Goal: Task Accomplishment & Management: Use online tool/utility

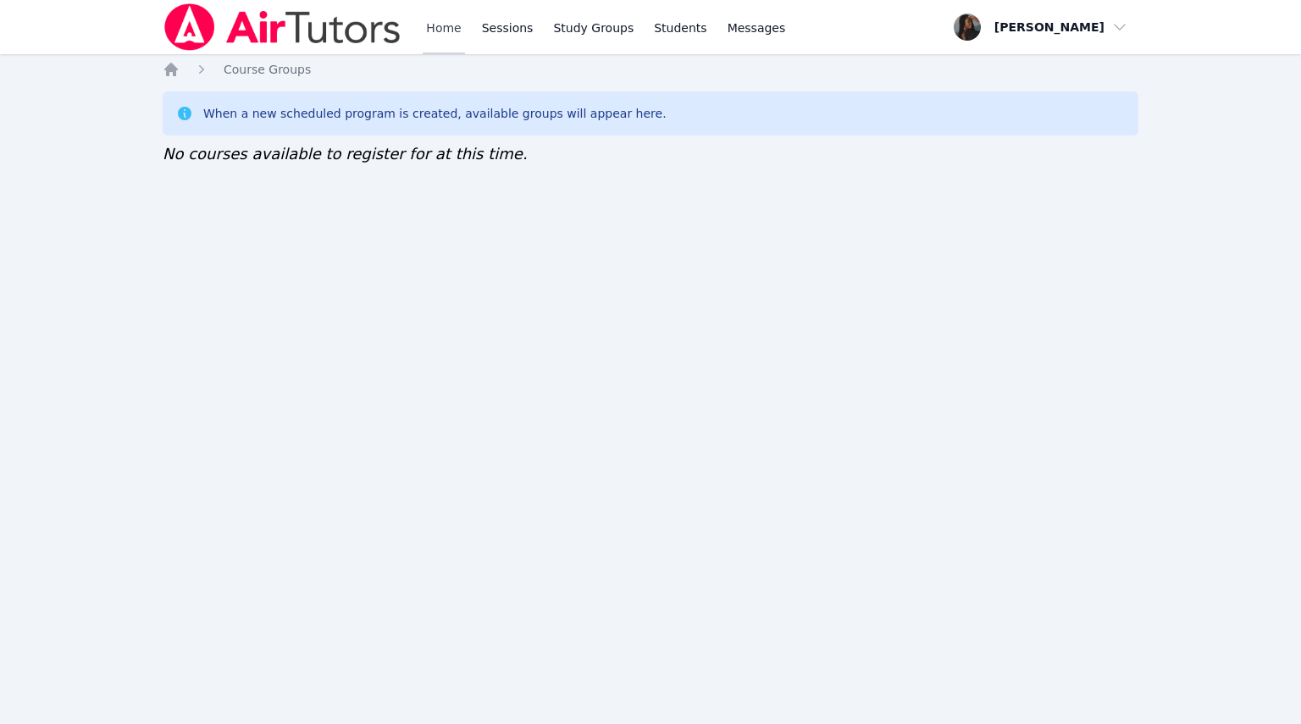
click at [423, 35] on link "Home" at bounding box center [443, 27] width 41 height 54
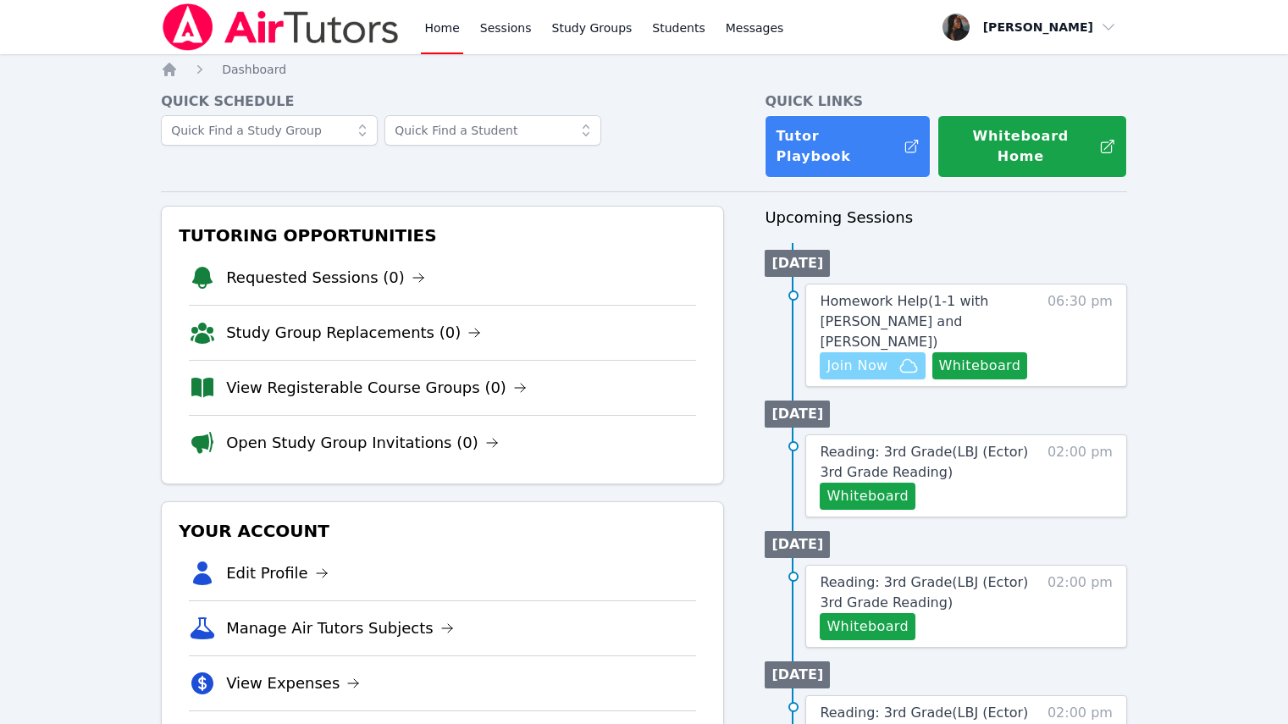
click at [867, 357] on span "Join Now" at bounding box center [857, 366] width 61 height 20
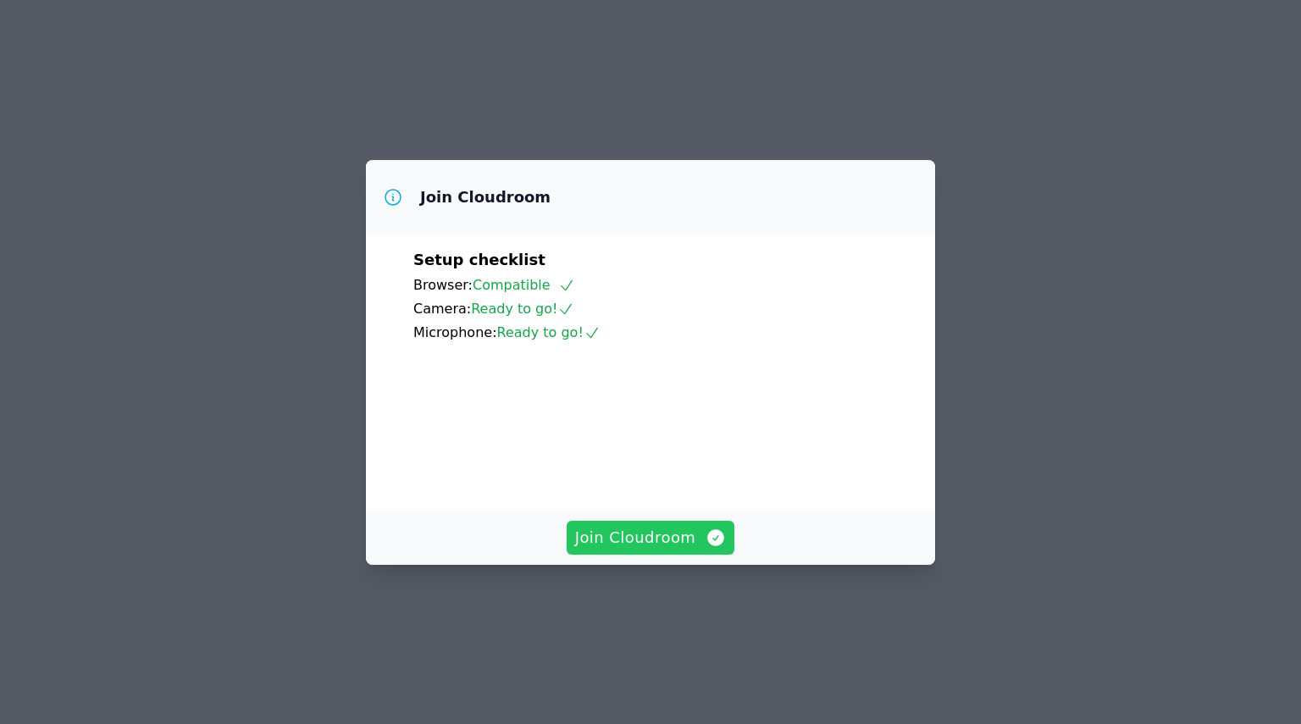
click at [678, 550] on span "Join Cloudroom" at bounding box center [651, 538] width 152 height 24
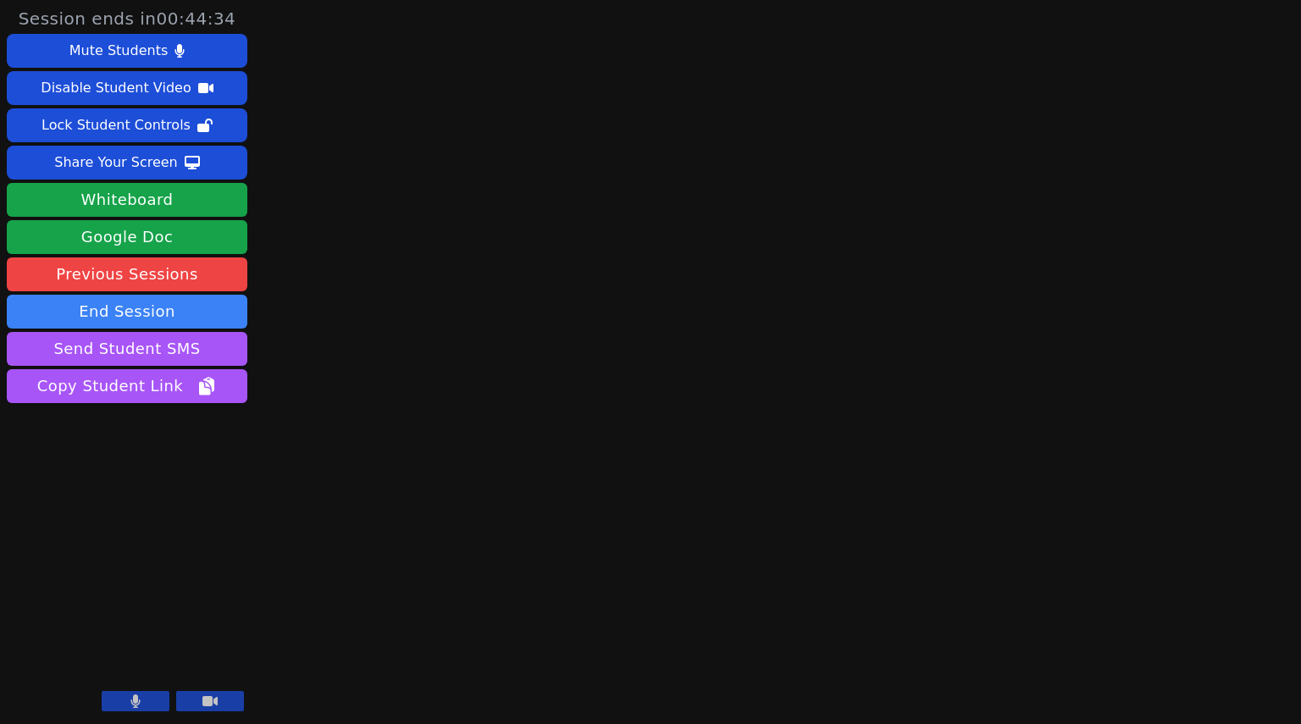
click at [152, 701] on button at bounding box center [136, 701] width 68 height 20
click at [170, 200] on button "Whiteboard" at bounding box center [127, 200] width 241 height 34
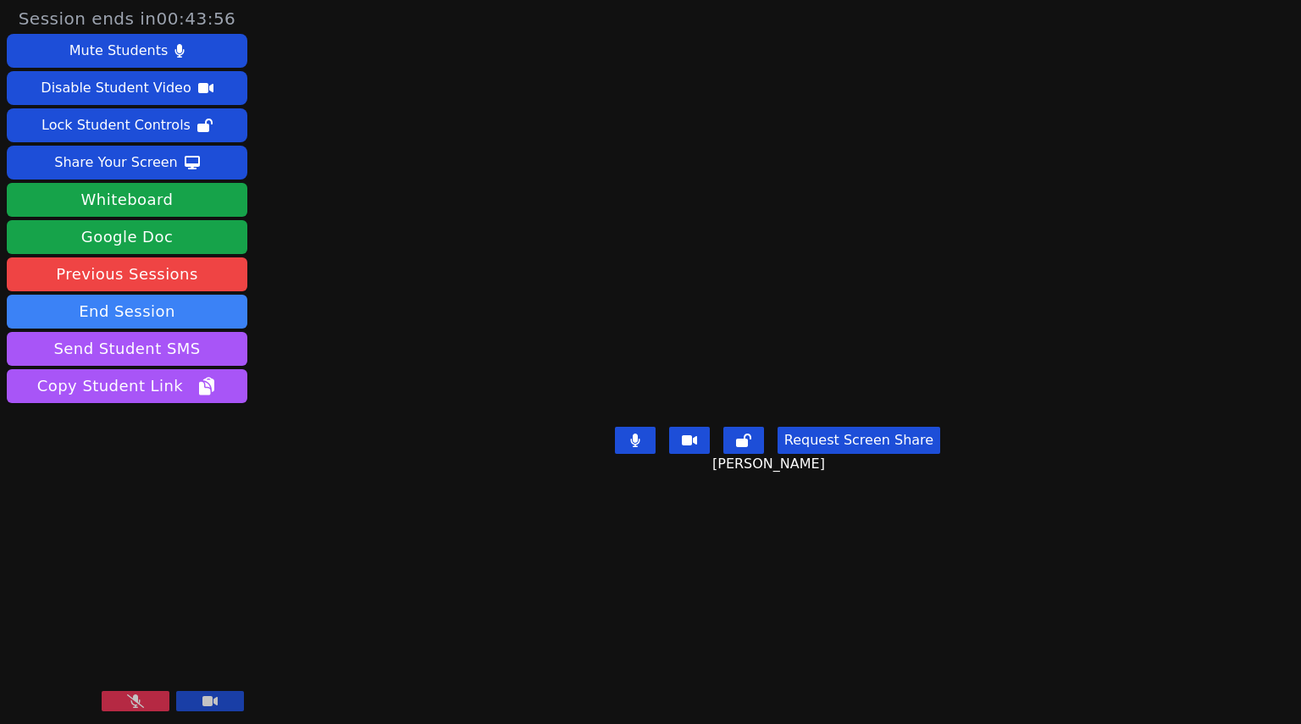
click at [127, 698] on icon at bounding box center [135, 701] width 17 height 14
click at [231, 198] on button "Whiteboard" at bounding box center [127, 200] width 241 height 34
click at [821, 454] on button "Request Screen Share" at bounding box center [858, 440] width 163 height 27
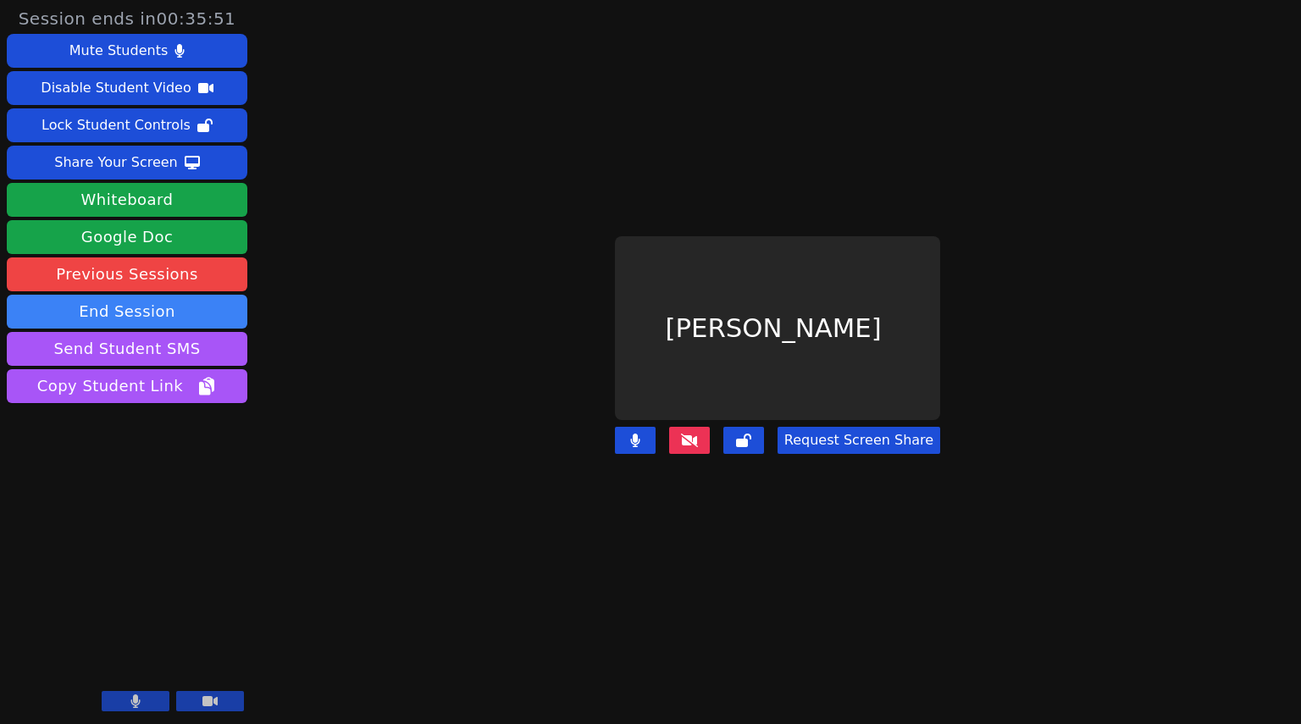
click at [799, 440] on button "Request Screen Share" at bounding box center [858, 440] width 163 height 27
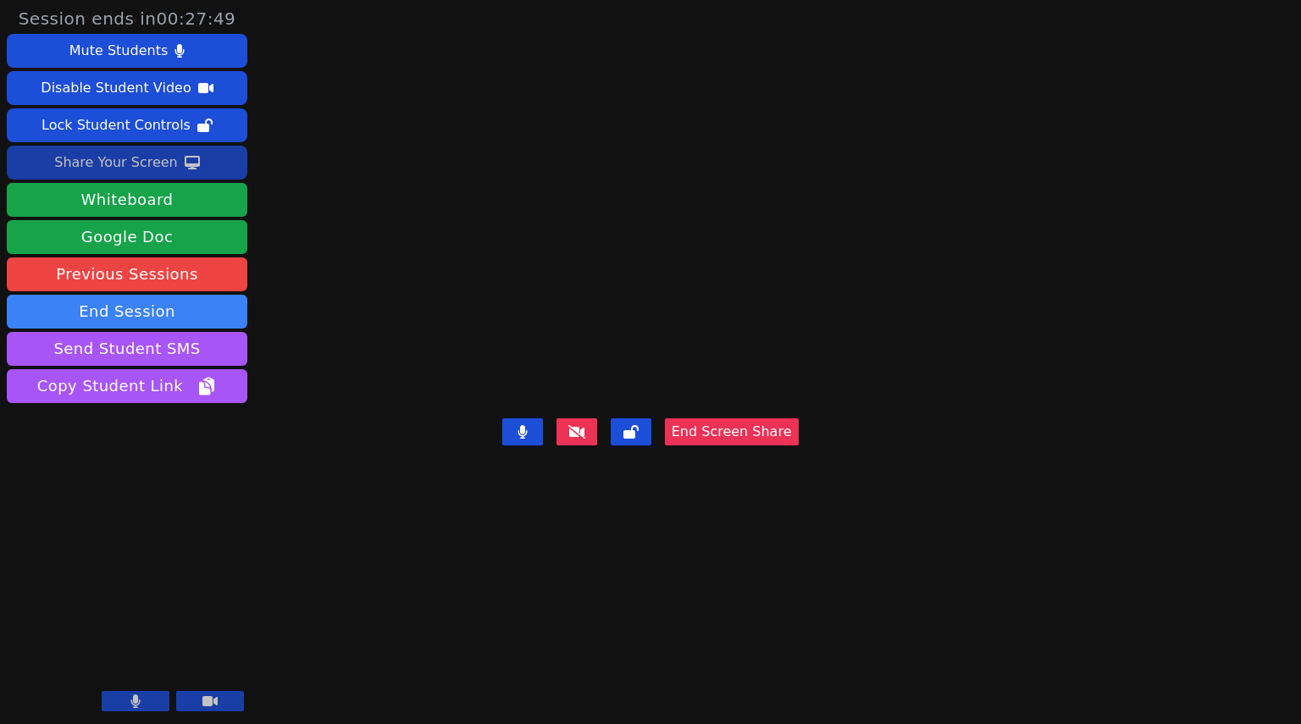
click at [109, 153] on div "Share Your Screen" at bounding box center [116, 162] width 124 height 27
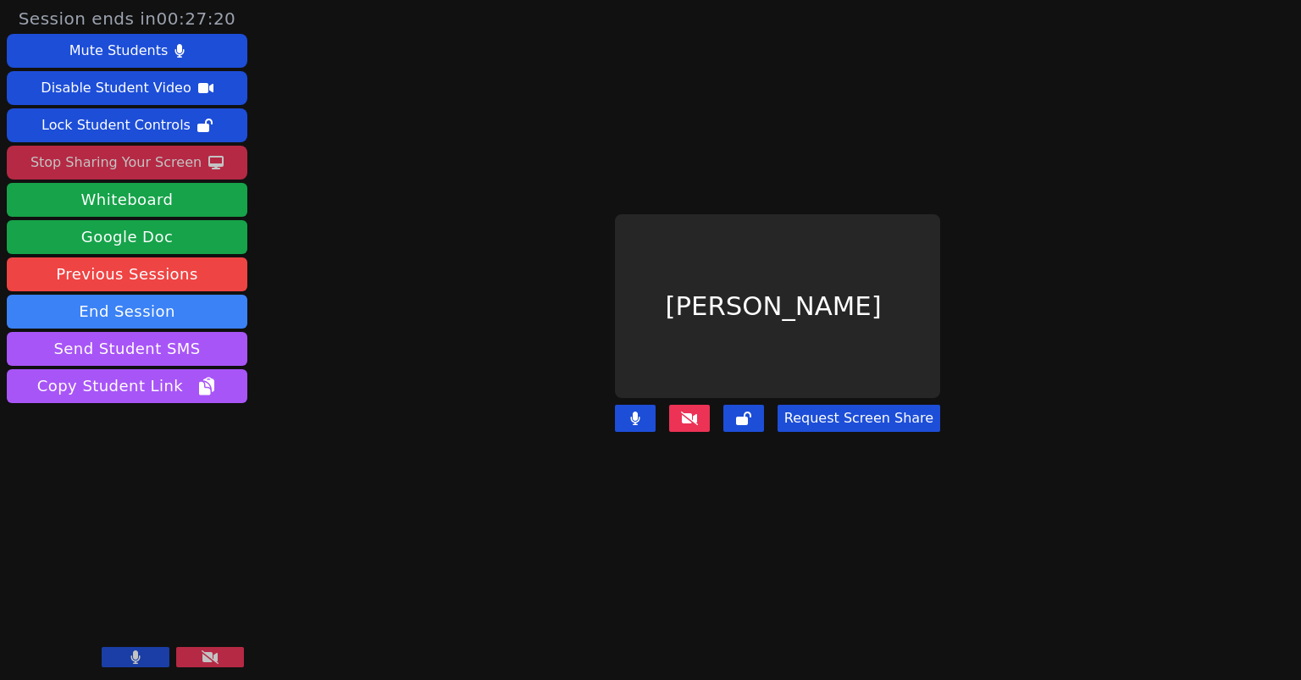
click at [866, 405] on button "Request Screen Share" at bounding box center [858, 418] width 163 height 27
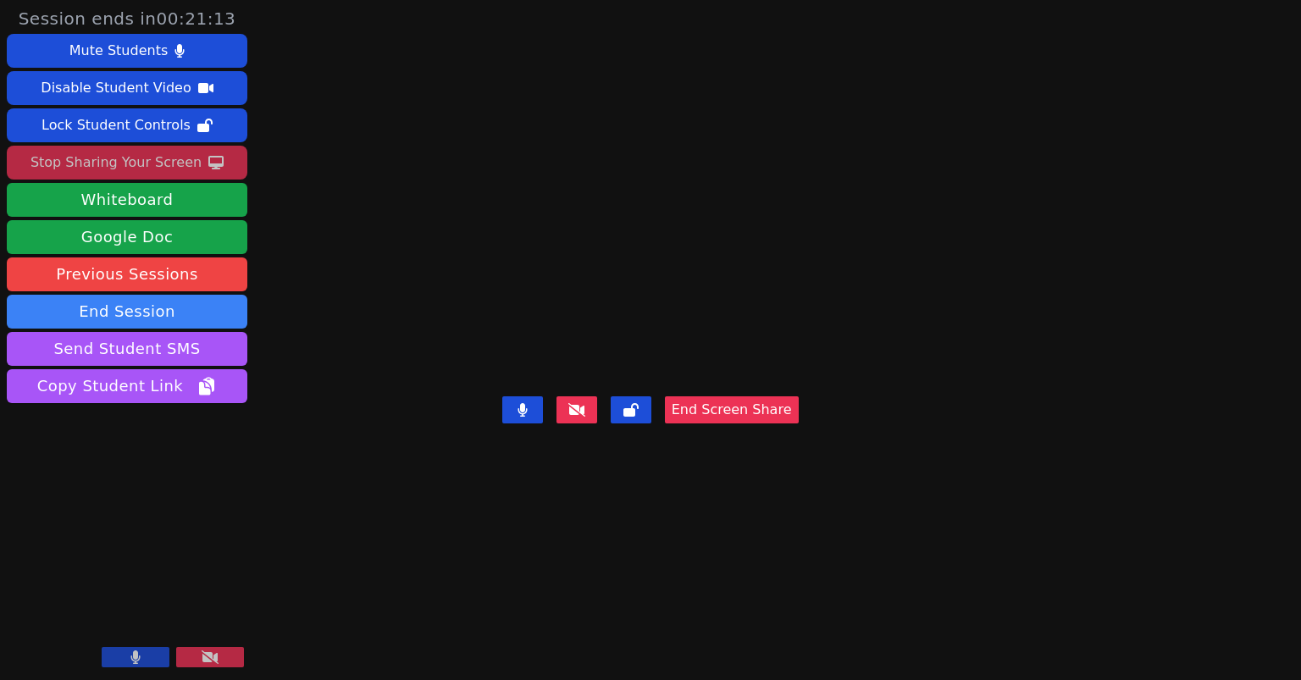
click at [777, 355] on video at bounding box center [650, 306] width 254 height 167
click at [777, 223] on video at bounding box center [650, 306] width 254 height 167
drag, startPoint x: 815, startPoint y: 462, endPoint x: 827, endPoint y: 533, distance: 72.1
click at [777, 390] on video at bounding box center [650, 306] width 254 height 167
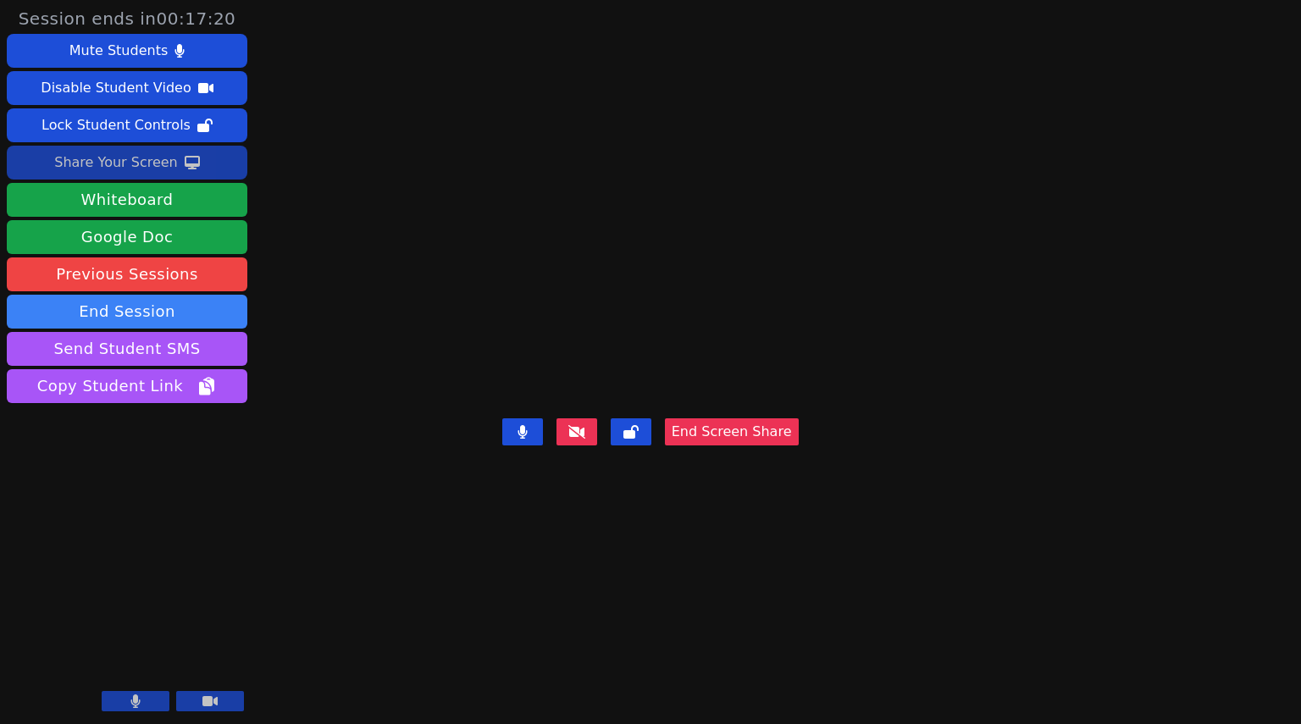
click at [80, 156] on div "Share Your Screen" at bounding box center [116, 162] width 124 height 27
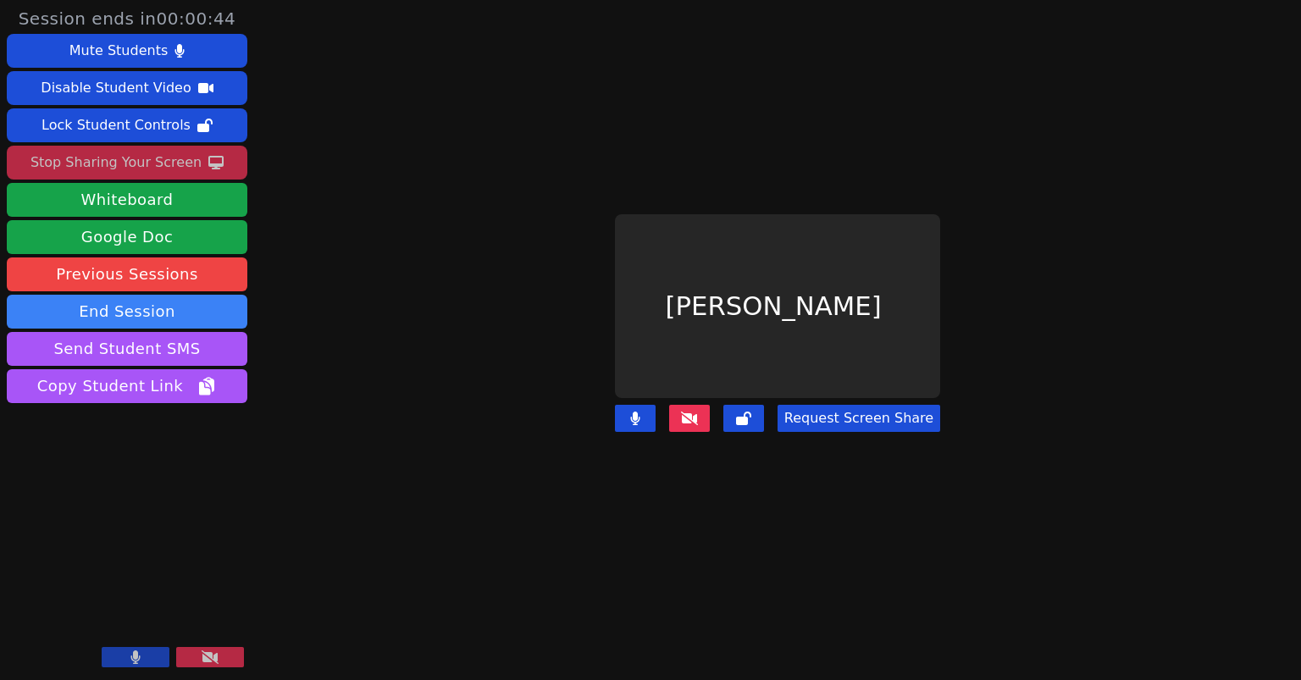
drag, startPoint x: 860, startPoint y: 393, endPoint x: 857, endPoint y: 411, distance: 18.0
click at [859, 405] on button "Request Screen Share" at bounding box center [858, 418] width 163 height 27
click at [855, 405] on button "Request Screen Share" at bounding box center [858, 418] width 163 height 27
click at [829, 405] on button "Request Screen Share" at bounding box center [858, 418] width 163 height 27
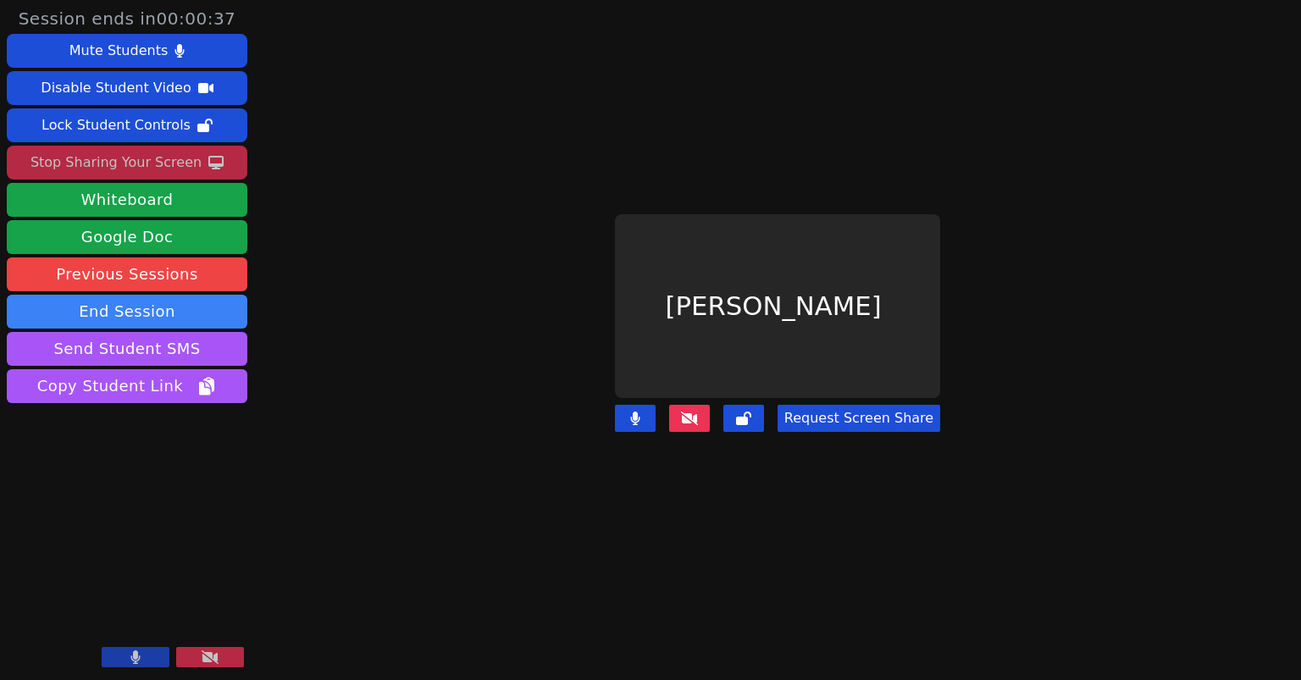
click at [120, 155] on div "Stop Sharing Your Screen" at bounding box center [115, 162] width 171 height 27
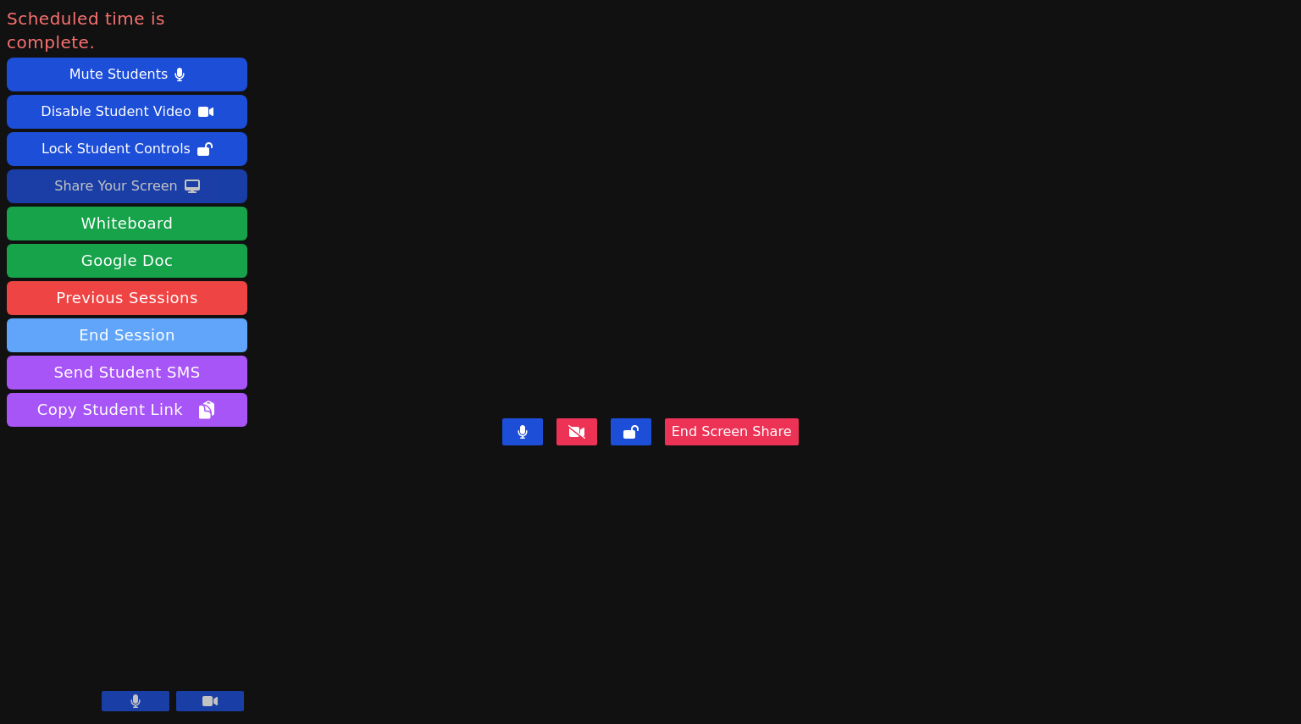
click at [127, 318] on button "End Session" at bounding box center [127, 335] width 241 height 34
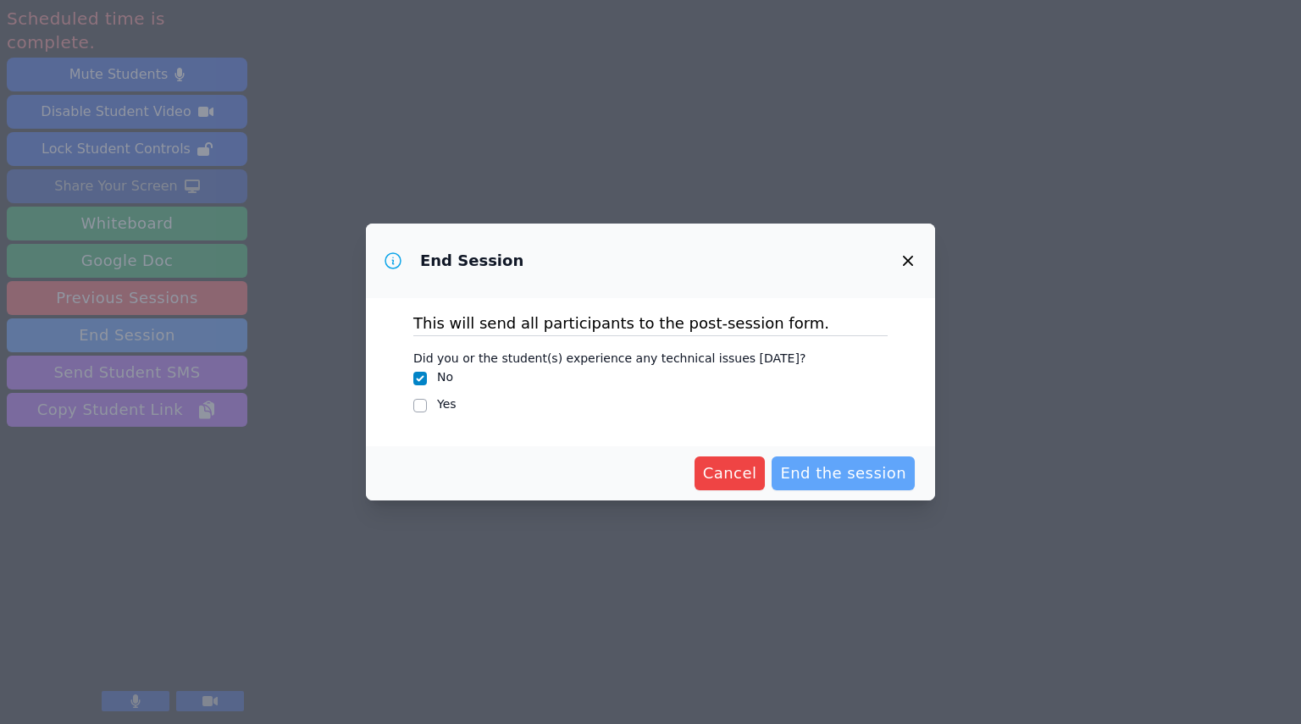
click at [848, 473] on span "End the session" at bounding box center [843, 474] width 126 height 24
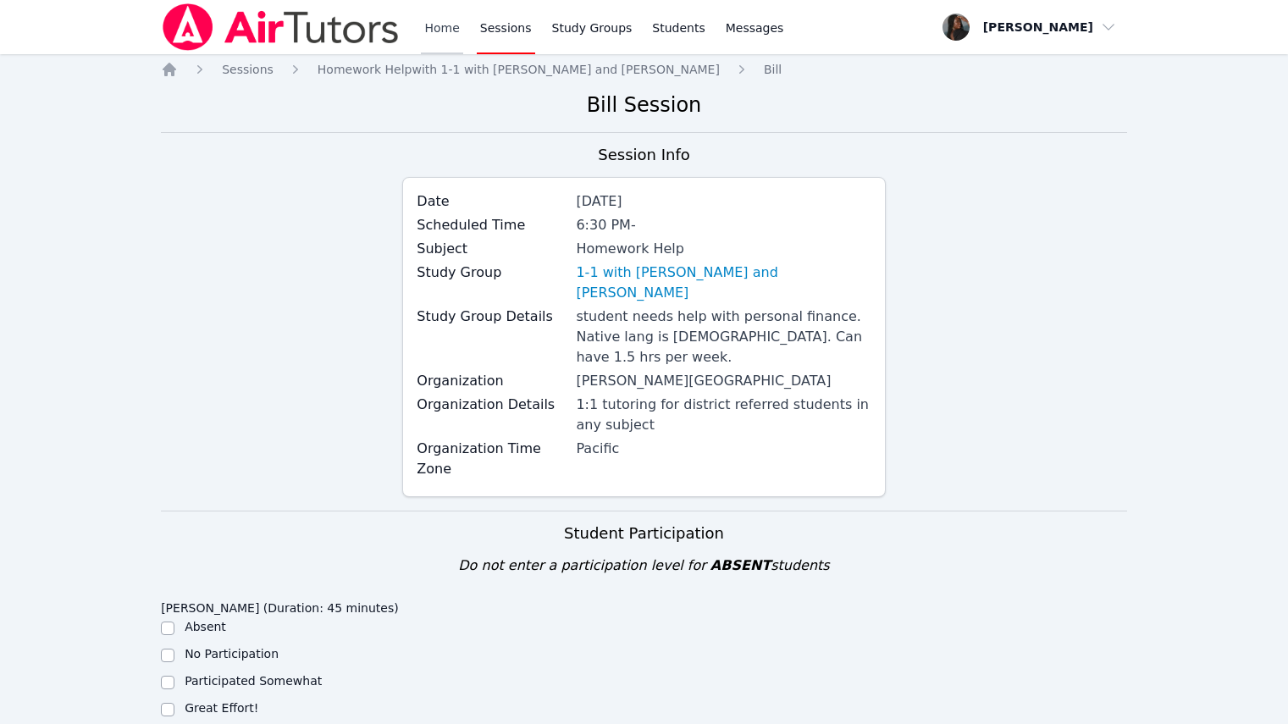
click at [448, 39] on link "Home" at bounding box center [441, 27] width 41 height 54
